Goal: Task Accomplishment & Management: Complete application form

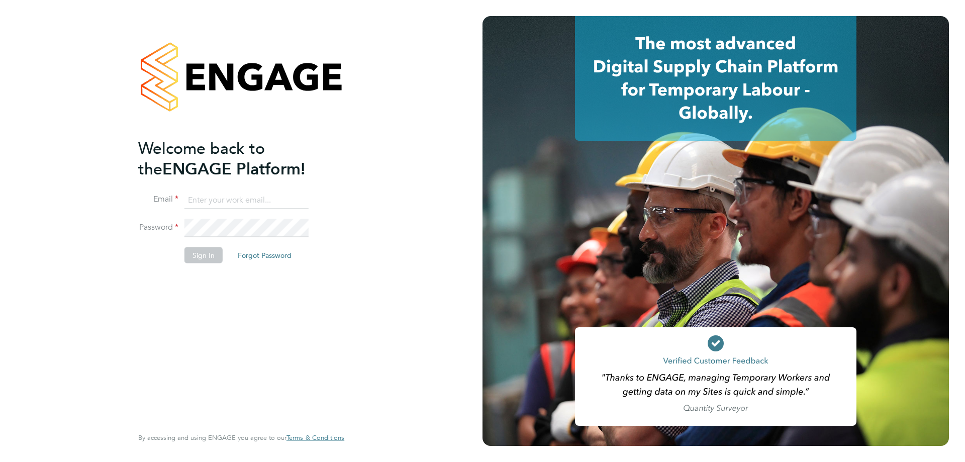
click at [219, 201] on input at bounding box center [246, 200] width 124 height 18
type input "coacheducate@gmail.com"
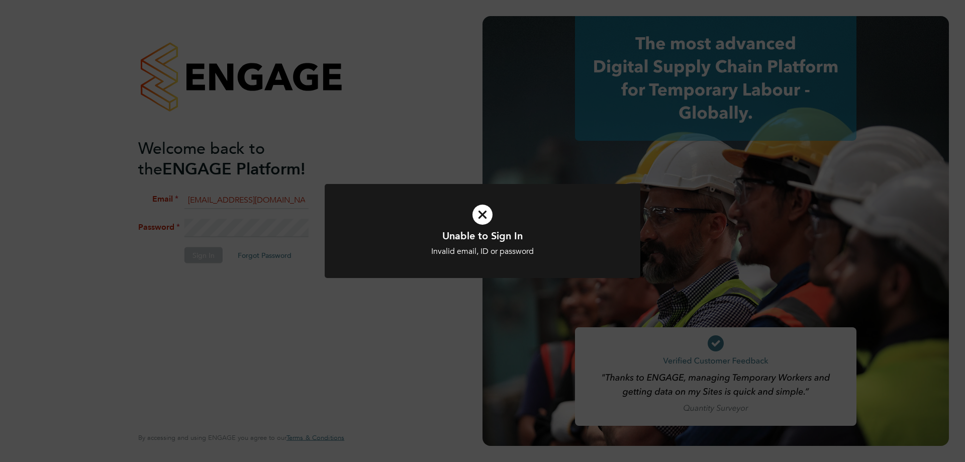
click at [233, 224] on div "Unable to Sign In Invalid email, ID or password Cancel Okay" at bounding box center [482, 231] width 965 height 462
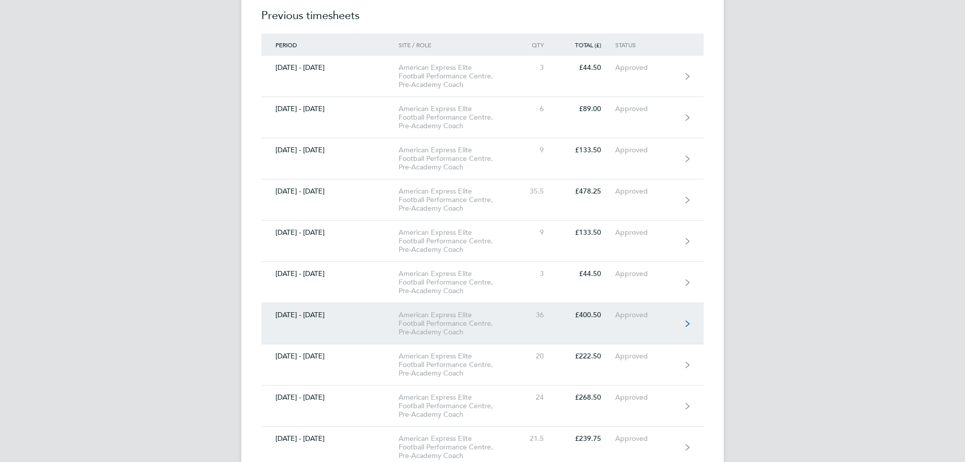
scroll to position [704, 0]
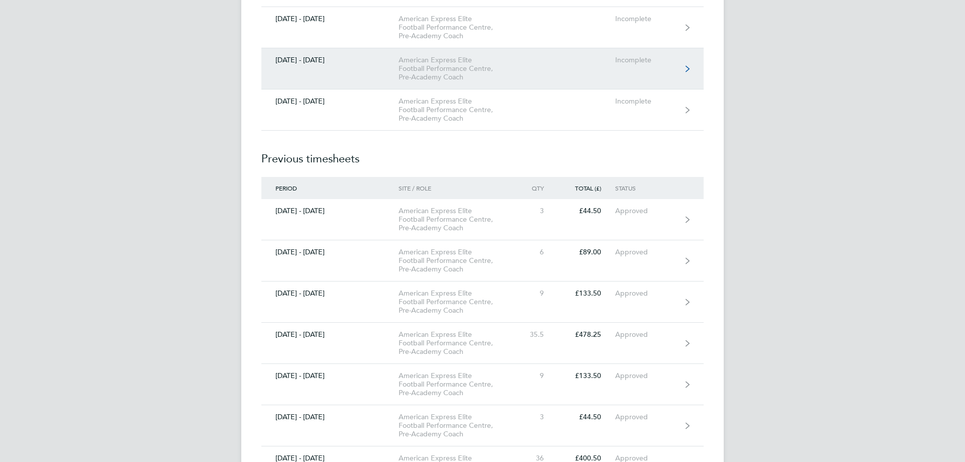
click at [375, 67] on link "[DATE] - [DATE] American Express Elite Football Performance Centre, Pre-Academy…" at bounding box center [482, 68] width 442 height 41
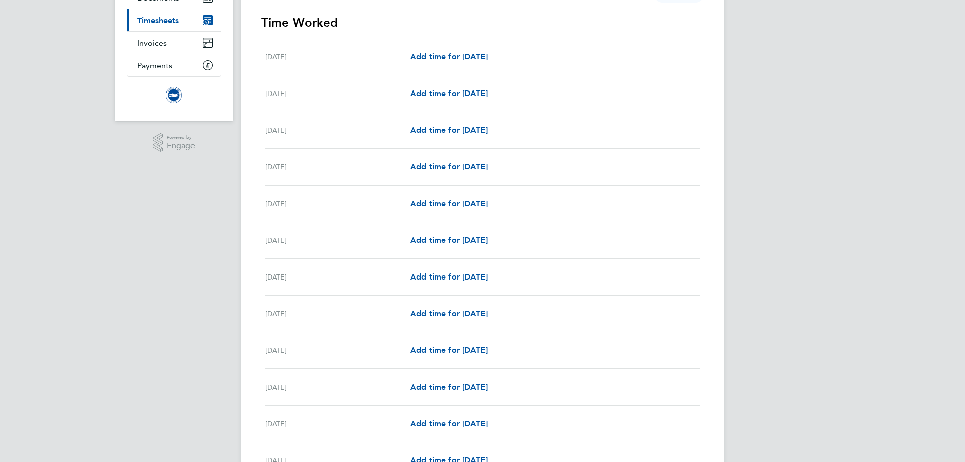
scroll to position [151, 0]
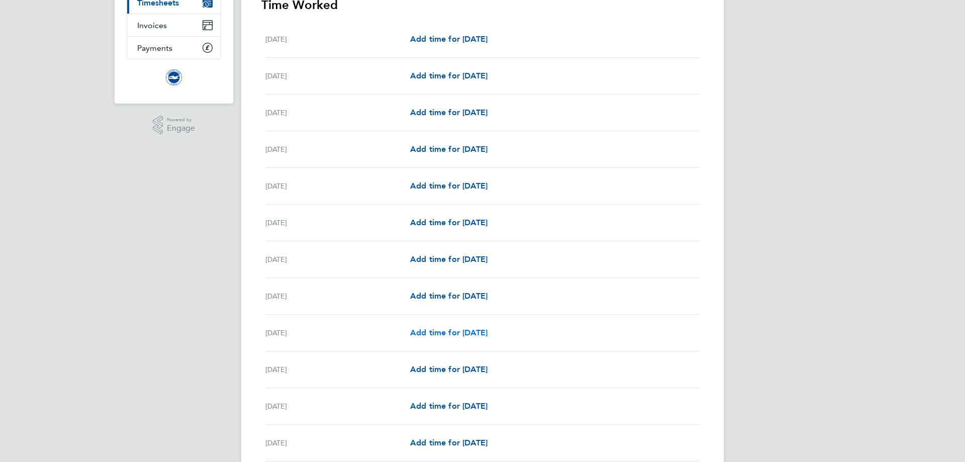
click at [426, 334] on span "Add time for [DATE]" at bounding box center [448, 333] width 77 height 10
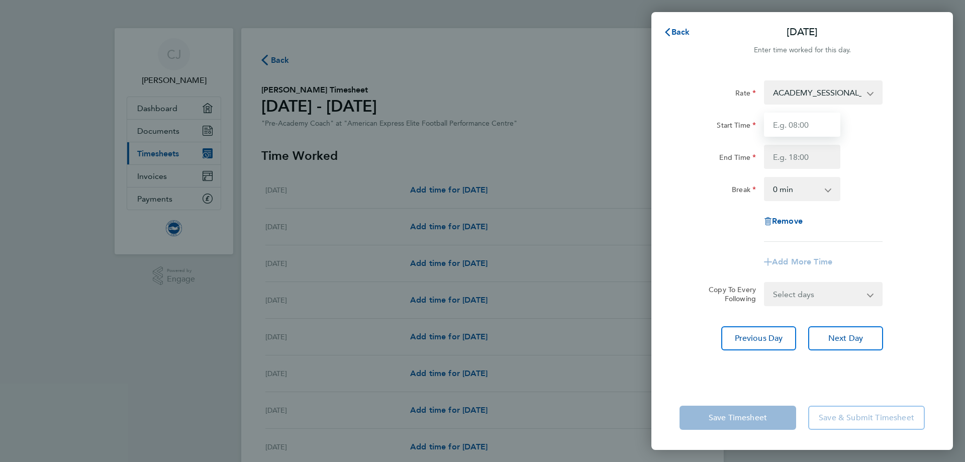
click at [814, 123] on input "Start Time" at bounding box center [802, 125] width 76 height 24
type input "16:00"
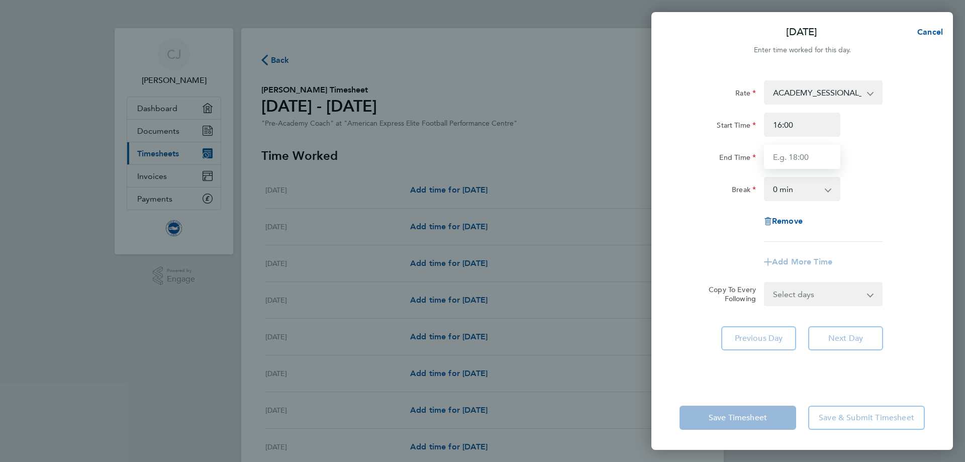
click at [799, 158] on input "End Time" at bounding box center [802, 157] width 76 height 24
type input "18:00"
click at [941, 172] on div "Rate ACADEMY_SESSIONAL_COACH - 15.84 TRAVEL_ALLOWANCE_10 - 10.00 Start Time 16:…" at bounding box center [803, 226] width 302 height 317
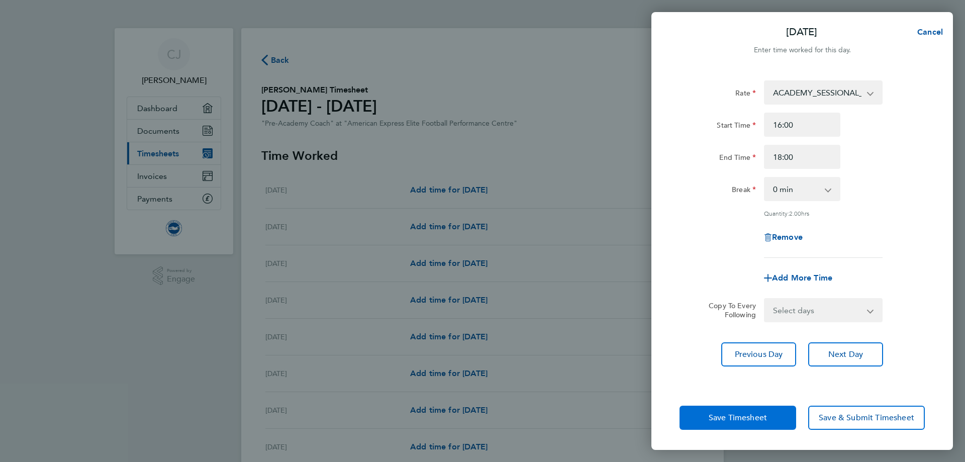
click at [734, 421] on span "Save Timesheet" at bounding box center [738, 418] width 58 height 10
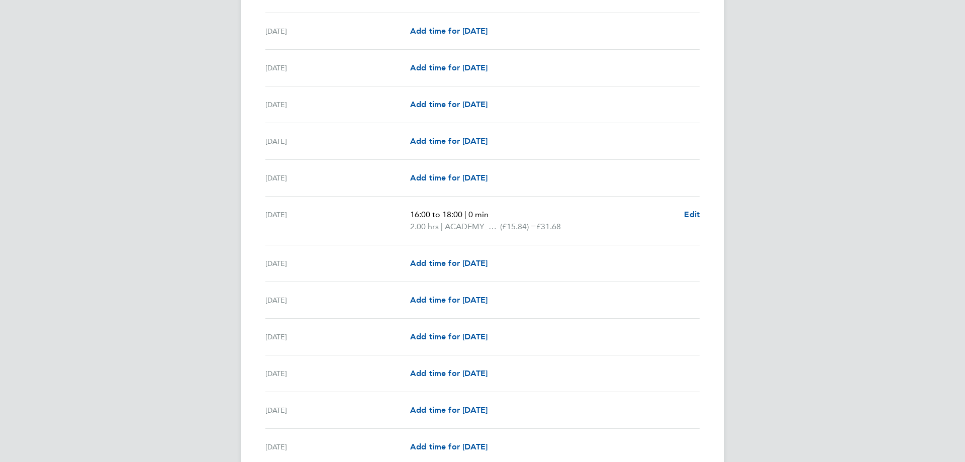
scroll to position [402, 0]
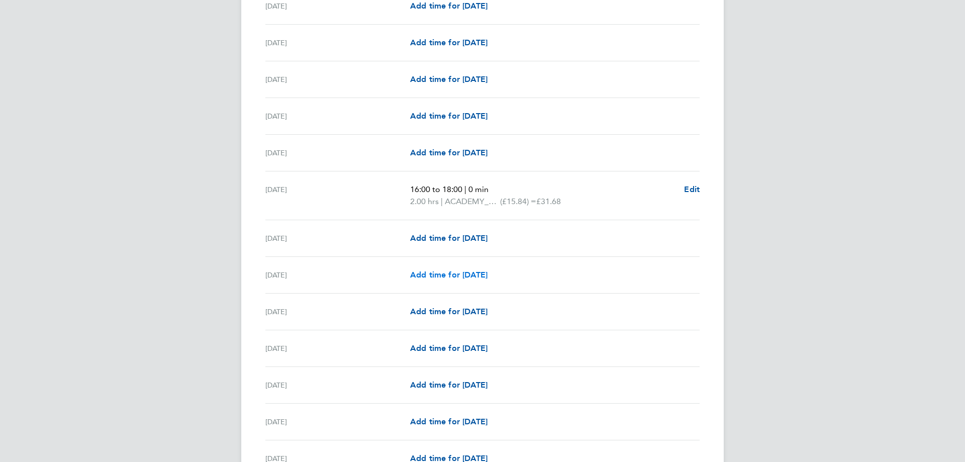
click at [462, 276] on span "Add time for [DATE]" at bounding box center [448, 275] width 77 height 10
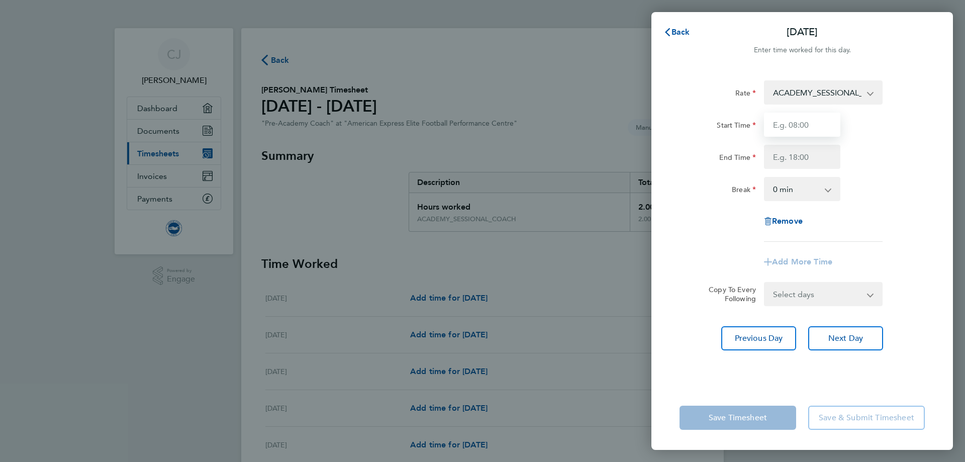
click at [808, 125] on input "Start Time" at bounding box center [802, 125] width 76 height 24
type input "16:00"
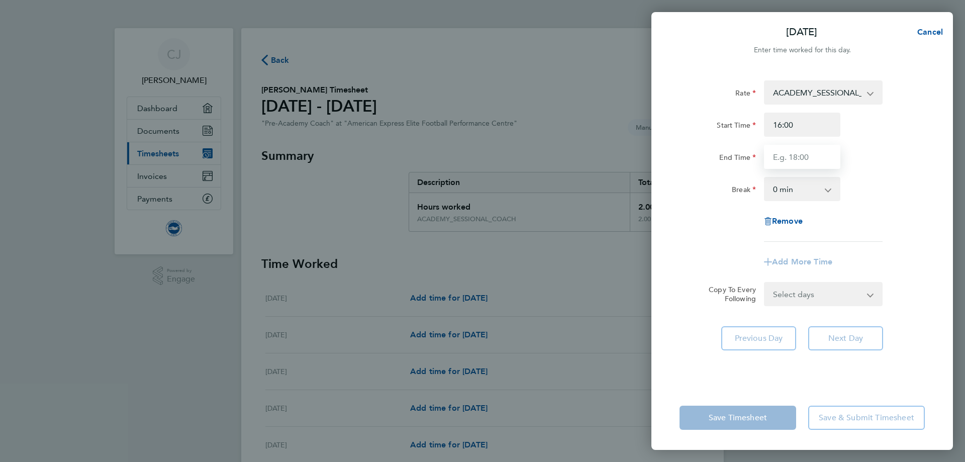
click at [796, 156] on input "End Time" at bounding box center [802, 157] width 76 height 24
type input "19:30"
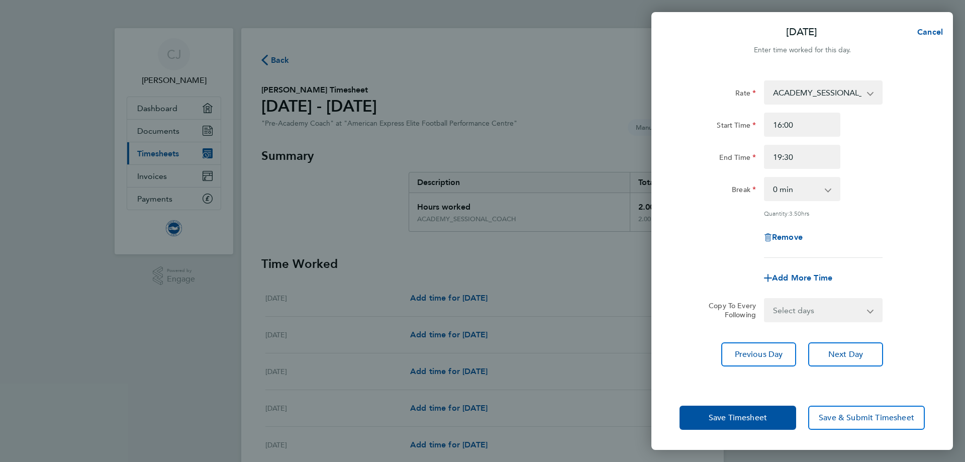
click at [874, 207] on div "Rate ACADEMY_SESSIONAL_COACH - 15.84 TRAVEL_ALLOWANCE_10 - 10.00 Start Time 16:…" at bounding box center [802, 168] width 245 height 177
click at [869, 312] on select "Select days Day Weekday (Mon-Fri) Weekend (Sat-Sun) [DATE] [DATE] [DATE] [DATE]…" at bounding box center [818, 310] width 106 height 22
click at [902, 274] on div "Add More Time" at bounding box center [802, 278] width 253 height 24
click at [800, 277] on span "Add More Time" at bounding box center [802, 278] width 60 height 10
select select "null"
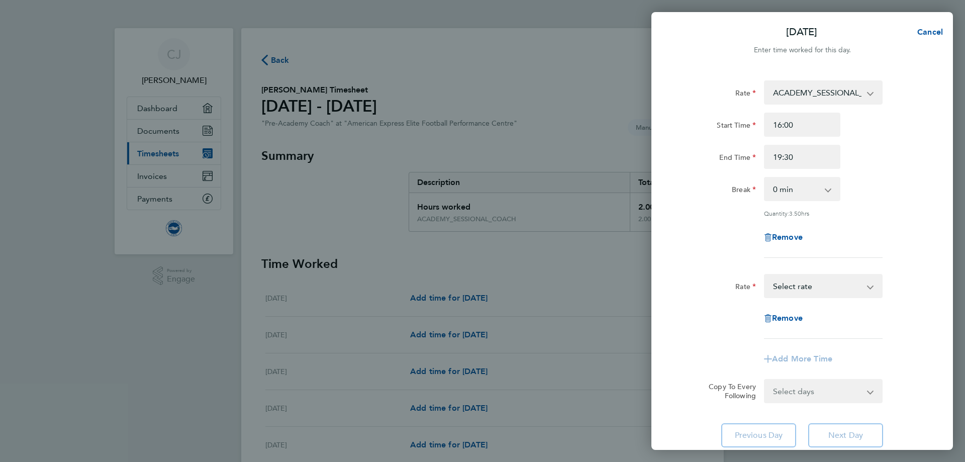
click at [800, 286] on select "ACADEMY_SESSIONAL_COACH - 15.84 TRAVEL_ALLOWANCE_10 - 10.00 Select rate" at bounding box center [817, 286] width 105 height 22
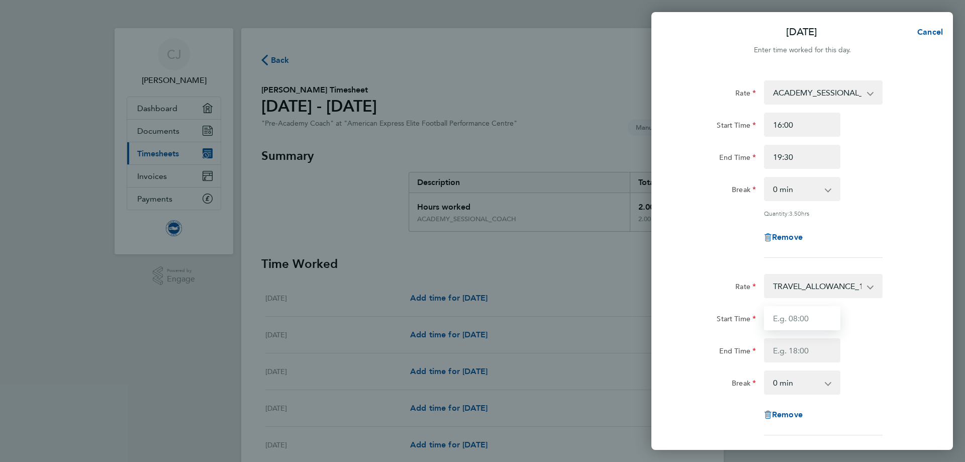
click at [805, 318] on input "Start Time" at bounding box center [802, 318] width 76 height 24
type input "09:00"
click at [808, 346] on input "End Time" at bounding box center [802, 350] width 76 height 24
type input "10:00"
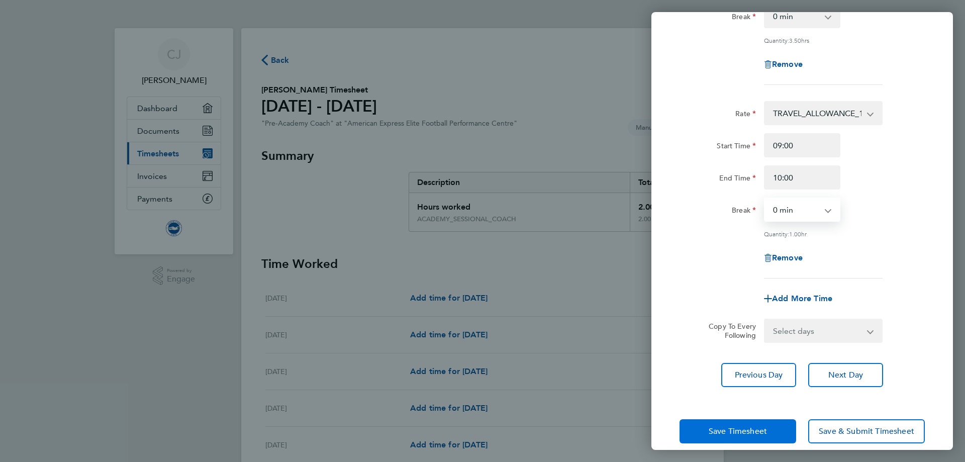
scroll to position [184, 0]
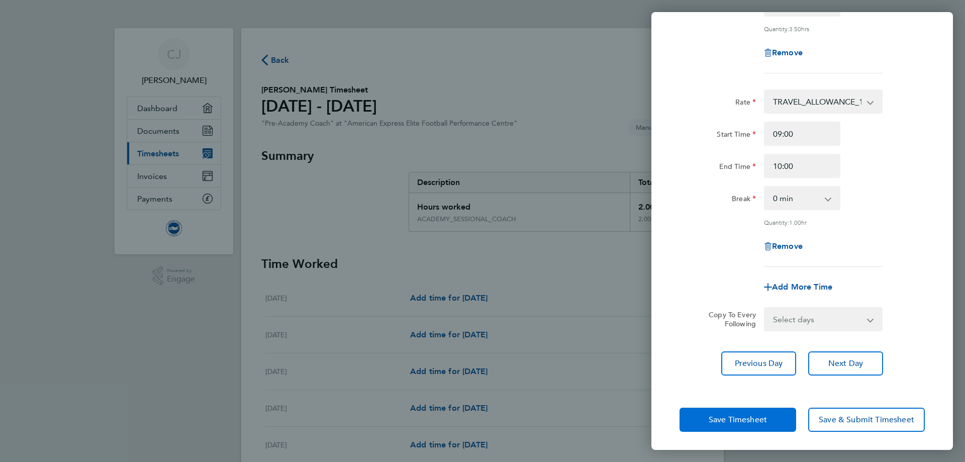
click at [756, 421] on span "Save Timesheet" at bounding box center [738, 420] width 58 height 10
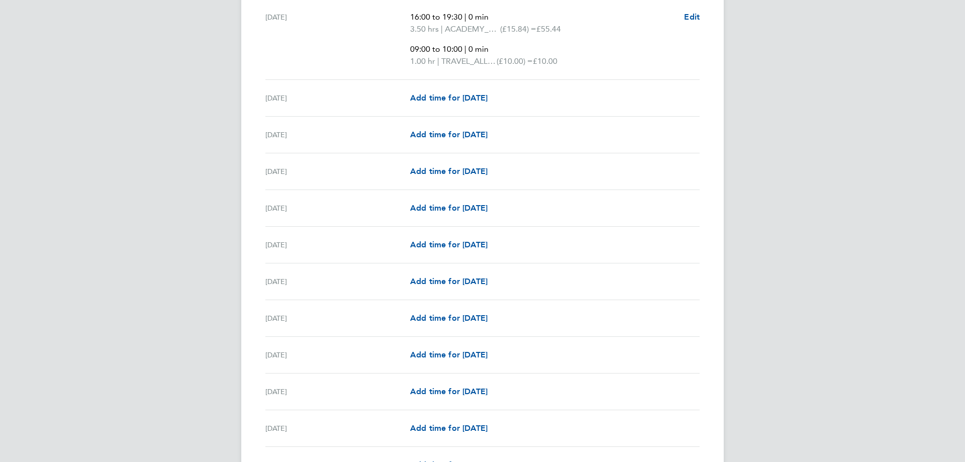
scroll to position [654, 0]
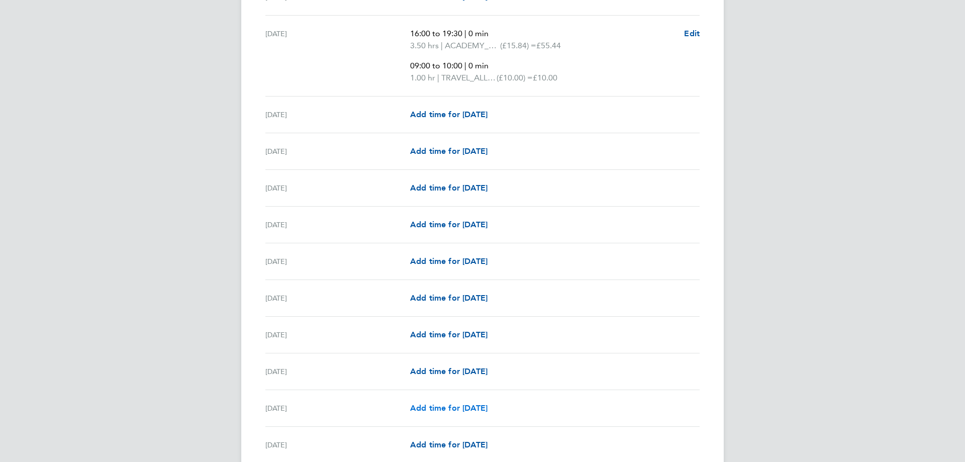
click at [465, 409] on span "Add time for [DATE]" at bounding box center [448, 408] width 77 height 10
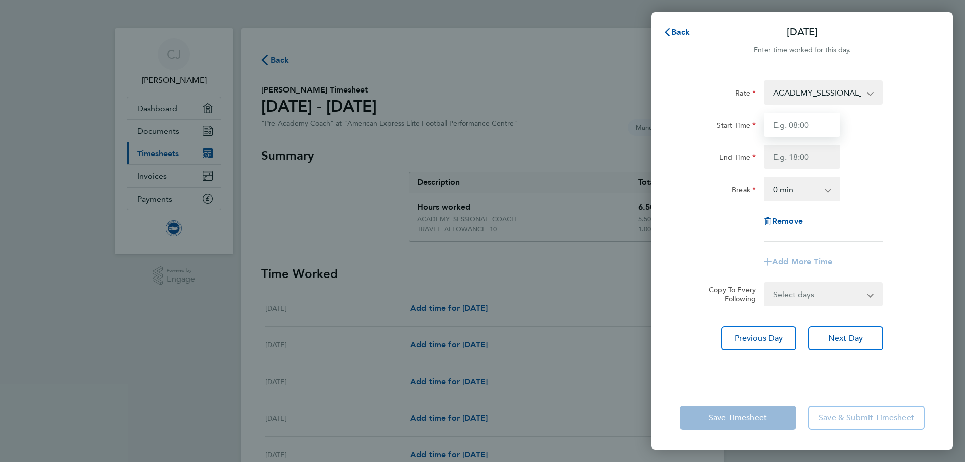
click at [816, 127] on input "Start Time" at bounding box center [802, 125] width 76 height 24
type input "16:00"
click at [808, 156] on input "End Time" at bounding box center [802, 157] width 76 height 24
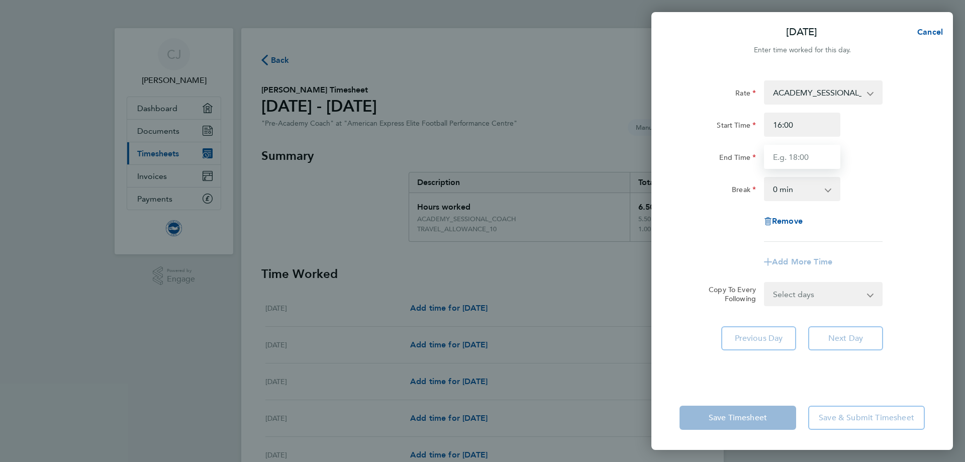
type input "19:30"
click at [826, 259] on app-timesheet-line-form-group "Rate ACADEMY_SESSIONAL_COACH - 15.84 TRAVEL_ALLOWANCE_10 - 10.00 Start Time 16:…" at bounding box center [802, 177] width 245 height 194
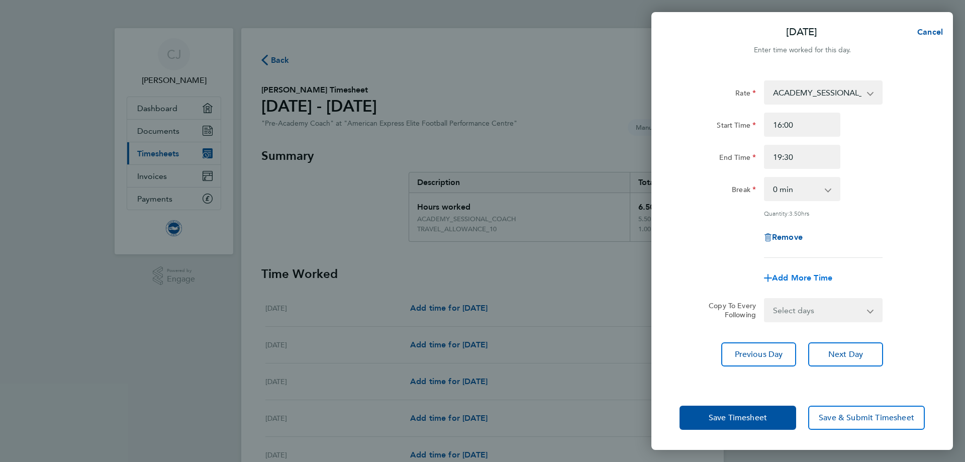
click at [815, 277] on span "Add More Time" at bounding box center [802, 278] width 60 height 10
select select "null"
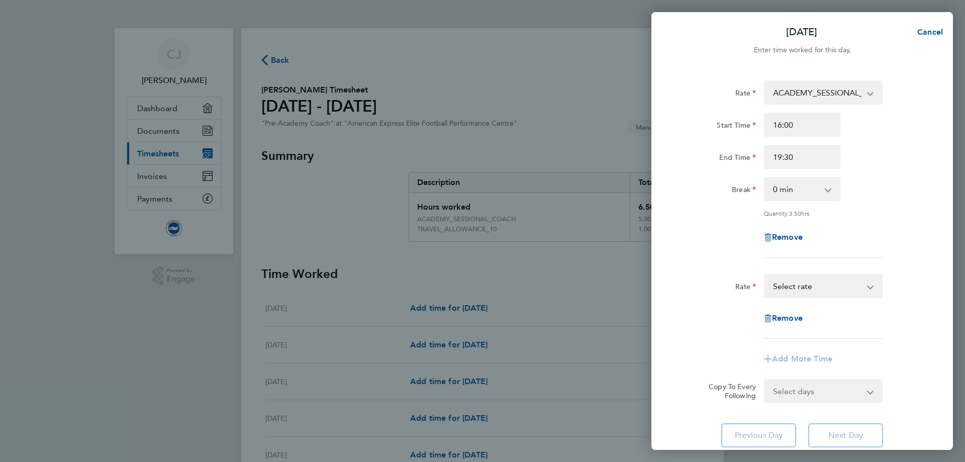
click at [808, 291] on select "ACADEMY_SESSIONAL_COACH - 15.84 TRAVEL_ALLOWANCE_10 - 10.00 Select rate" at bounding box center [817, 286] width 105 height 22
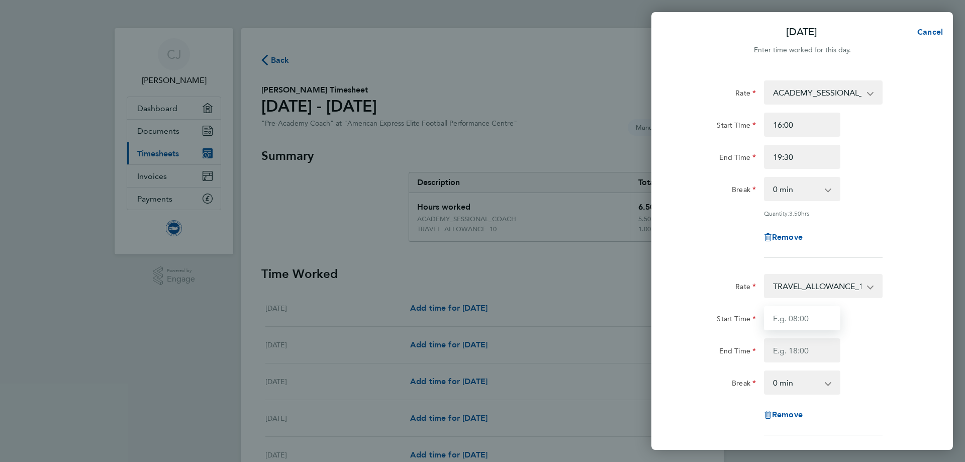
click at [808, 321] on input "Start Time" at bounding box center [802, 318] width 76 height 24
type input "09:00"
drag, startPoint x: 807, startPoint y: 349, endPoint x: 802, endPoint y: 338, distance: 12.8
click at [807, 349] on input "End Time" at bounding box center [802, 350] width 76 height 24
type input "10:00"
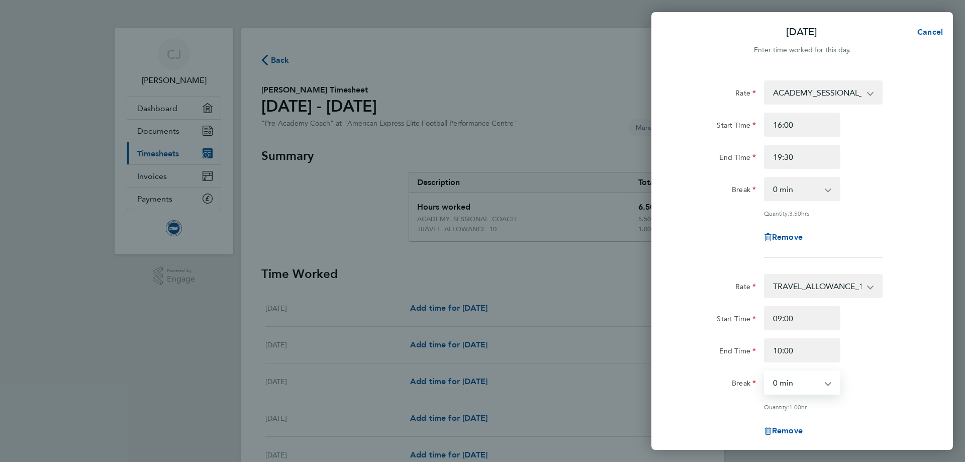
drag, startPoint x: 842, startPoint y: 338, endPoint x: 856, endPoint y: 338, distance: 14.6
click at [842, 338] on div "10:00" at bounding box center [802, 350] width 84 height 24
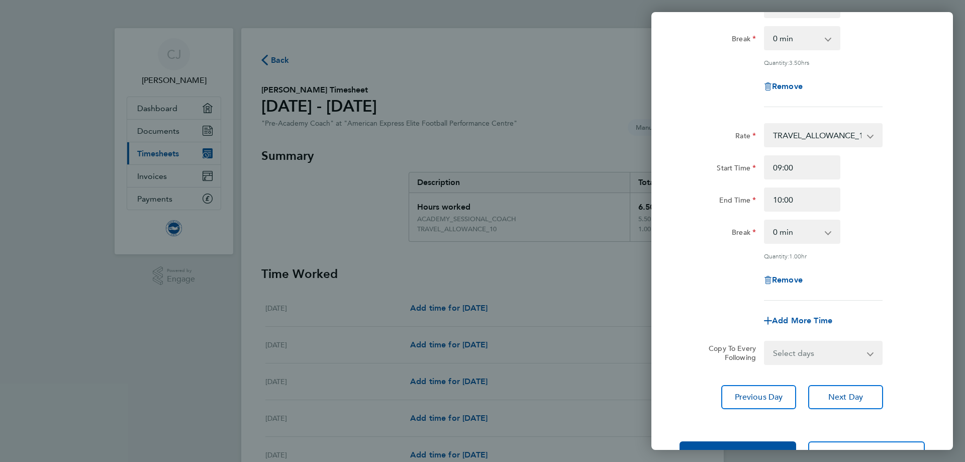
scroll to position [184, 0]
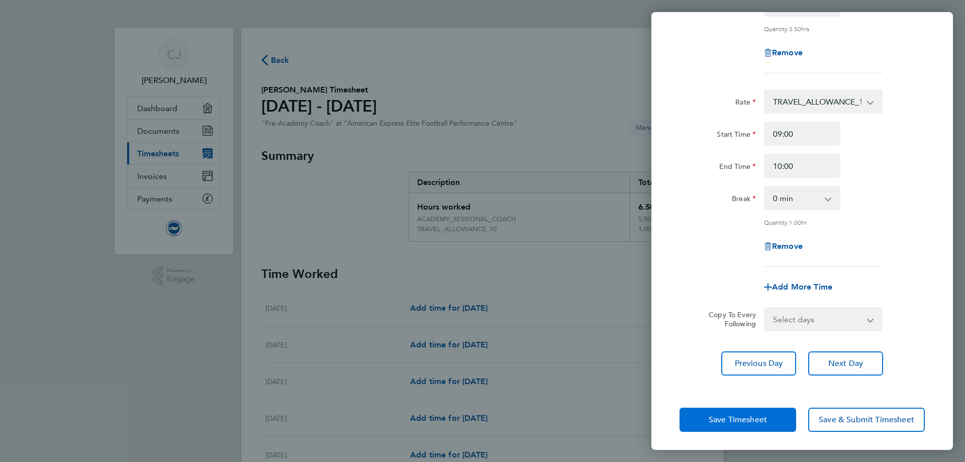
click at [747, 419] on span "Save Timesheet" at bounding box center [738, 420] width 58 height 10
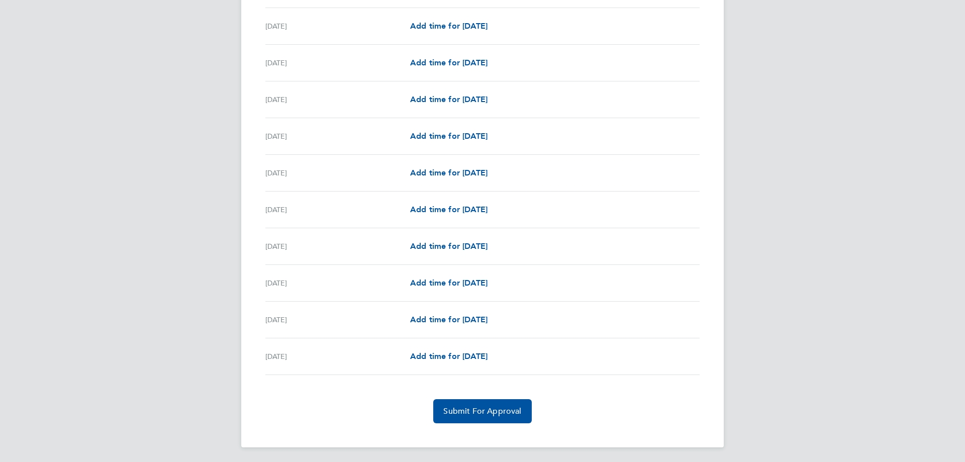
scroll to position [1155, 0]
click at [460, 210] on span "Add time for [DATE]" at bounding box center [448, 208] width 77 height 10
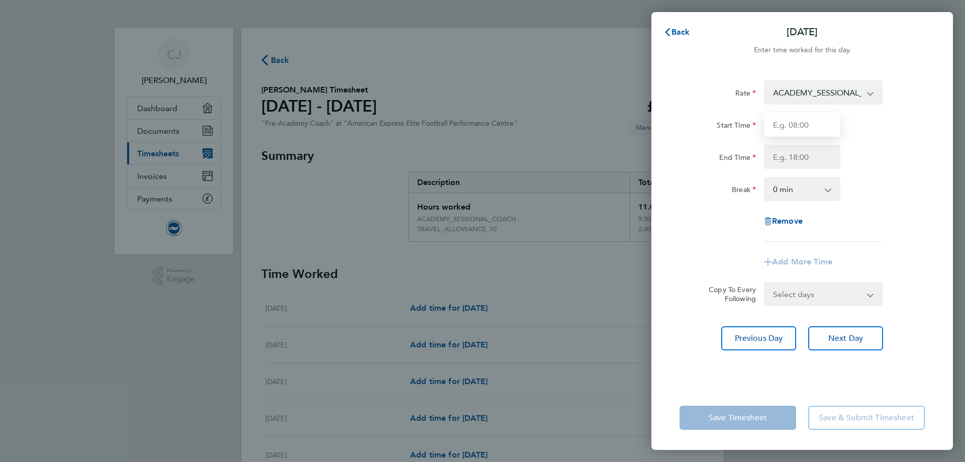
click at [792, 131] on input "Start Time" at bounding box center [802, 125] width 76 height 24
type input "16:00"
click at [796, 157] on input "End Time" at bounding box center [802, 157] width 76 height 24
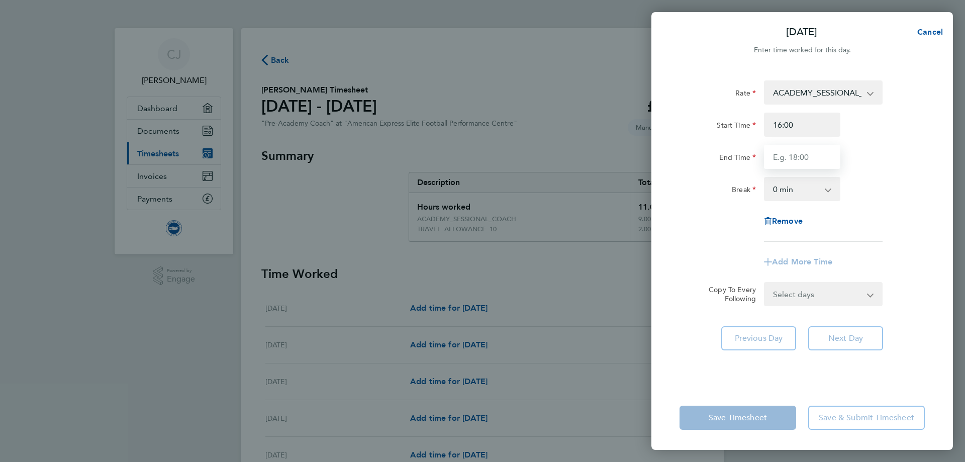
type input "19:30"
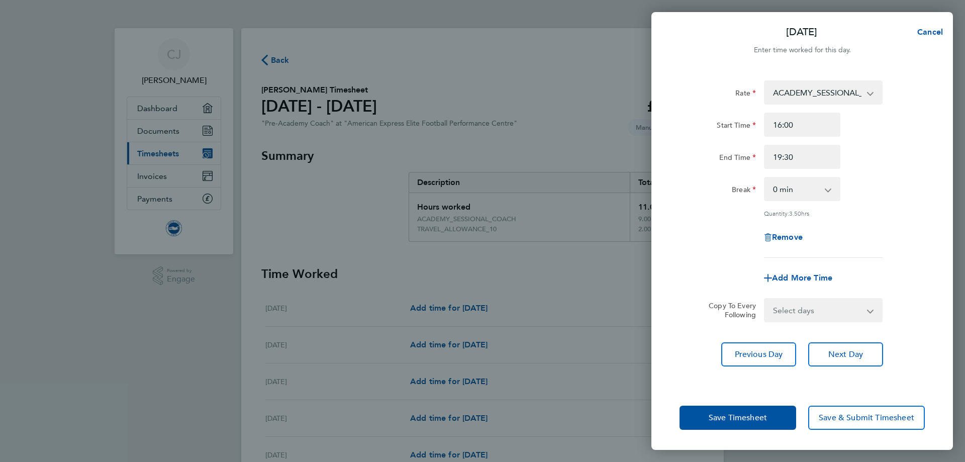
click at [797, 262] on app-timesheet-line-form-group "Rate ACADEMY_SESSIONAL_COACH - 15.84 TRAVEL_ALLOWANCE_10 - 10.00 Start Time 16:…" at bounding box center [802, 185] width 245 height 210
click at [801, 279] on span "Add More Time" at bounding box center [802, 278] width 60 height 10
select select "null"
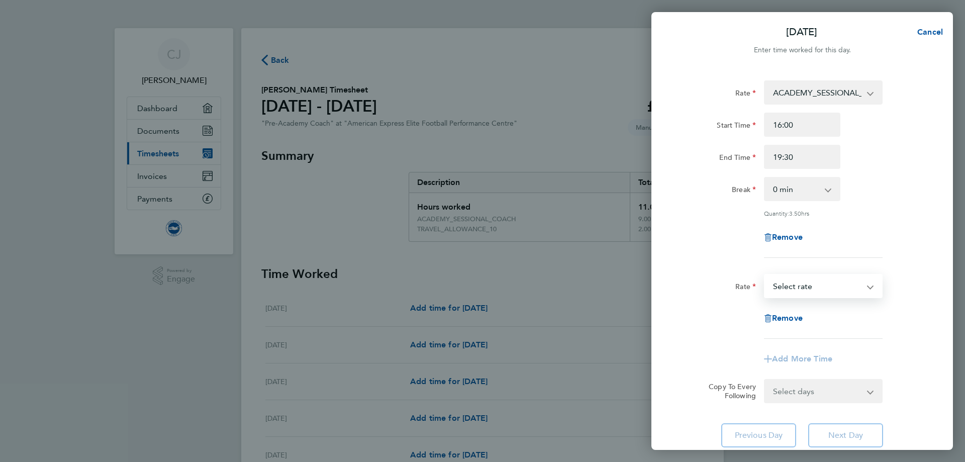
click at [810, 289] on select "ACADEMY_SESSIONAL_COACH - 15.84 TRAVEL_ALLOWANCE_10 - 10.00 Select rate" at bounding box center [817, 286] width 105 height 22
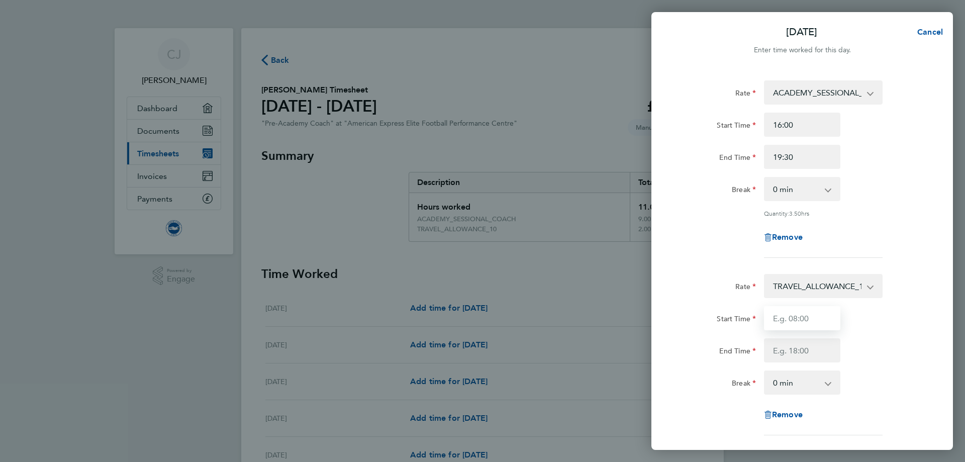
drag, startPoint x: 811, startPoint y: 328, endPoint x: 812, endPoint y: 322, distance: 6.1
click at [811, 328] on input "Start Time" at bounding box center [802, 318] width 76 height 24
type input "09:00"
drag, startPoint x: 818, startPoint y: 352, endPoint x: 817, endPoint y: 346, distance: 6.6
click at [818, 352] on input "End Time" at bounding box center [802, 350] width 76 height 24
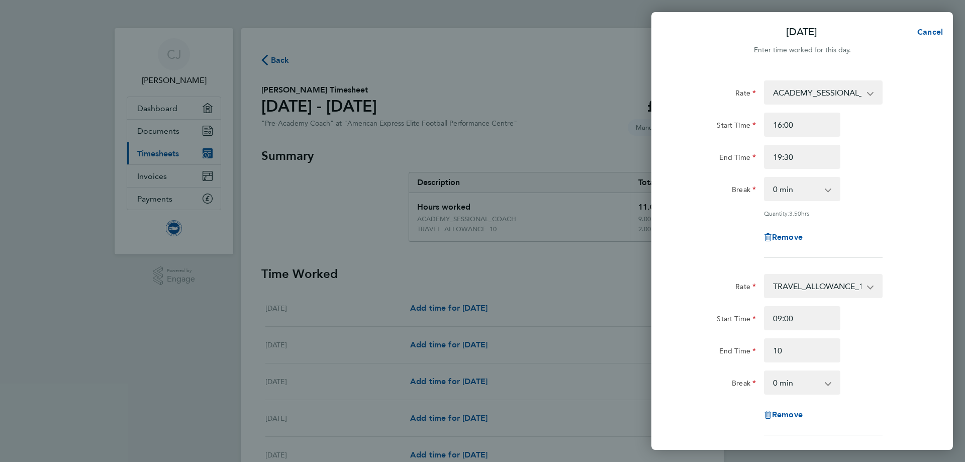
type input "10:00"
click at [880, 330] on div "Start Time 09:00 End Time 10:00" at bounding box center [802, 334] width 253 height 56
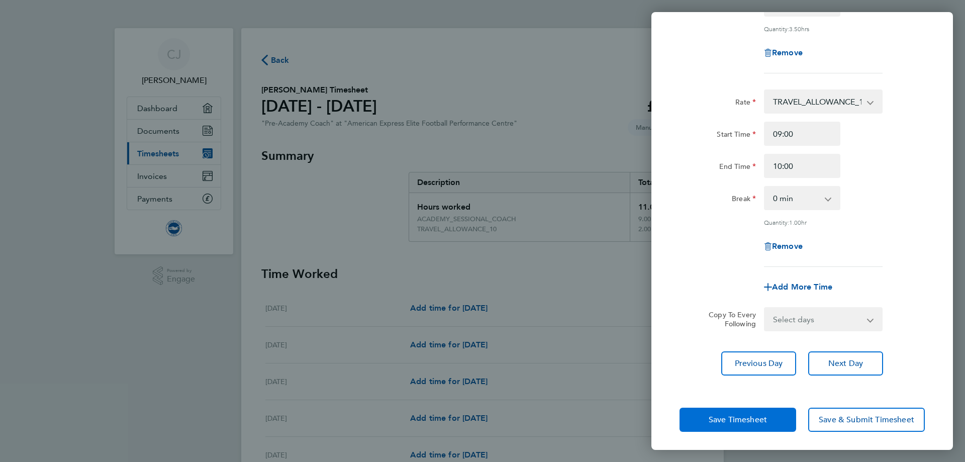
click at [739, 418] on span "Save Timesheet" at bounding box center [738, 420] width 58 height 10
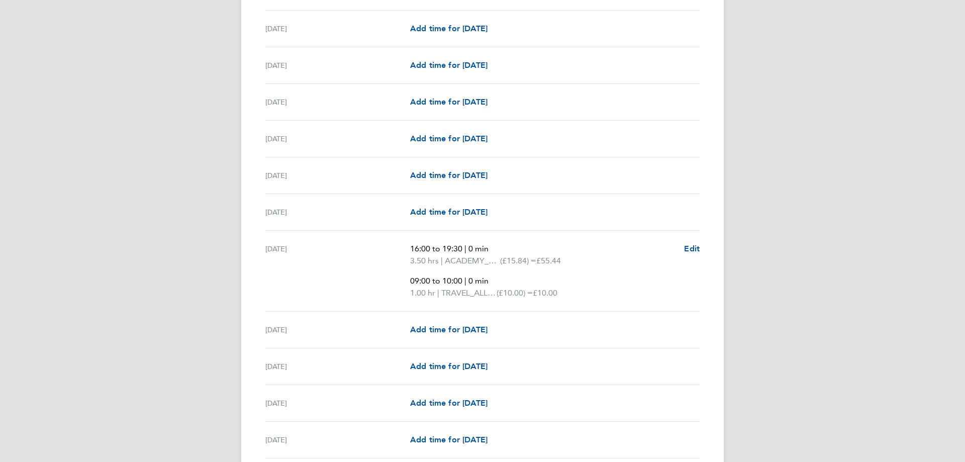
scroll to position [1199, 0]
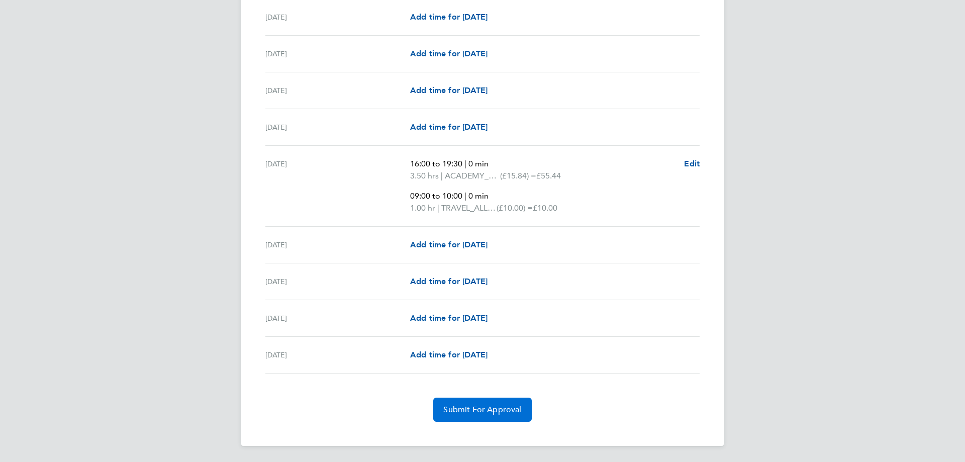
click at [495, 407] on span "Submit For Approval" at bounding box center [482, 410] width 78 height 10
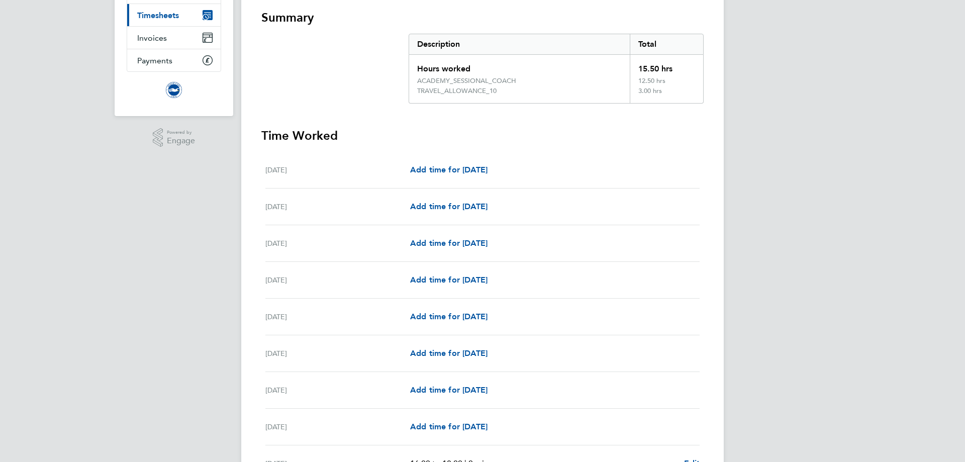
scroll to position [45, 0]
